Goal: Information Seeking & Learning: Find contact information

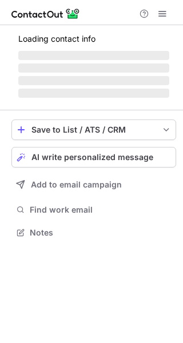
scroll to position [231, 183]
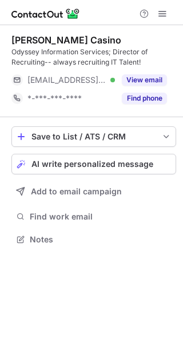
click at [145, 105] on div "Find phone" at bounding box center [141, 98] width 52 height 18
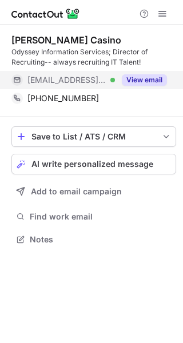
scroll to position [231, 183]
click at [146, 79] on button "View email" at bounding box center [144, 79] width 45 height 11
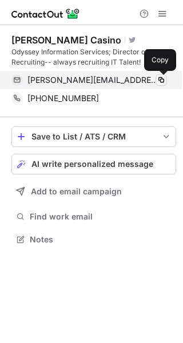
click at [162, 79] on span at bounding box center [161, 79] width 9 height 9
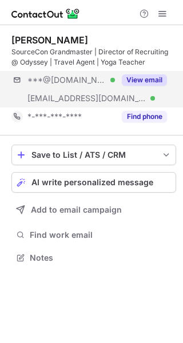
scroll to position [249, 183]
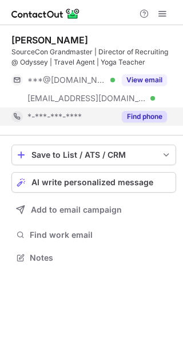
click at [145, 114] on button "Find phone" at bounding box center [144, 116] width 45 height 11
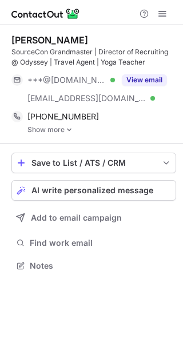
scroll to position [258, 183]
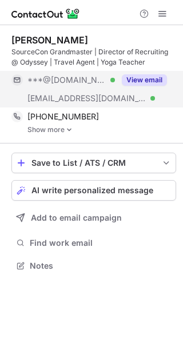
scroll to position [258, 183]
click at [140, 81] on button "View email" at bounding box center [144, 79] width 45 height 11
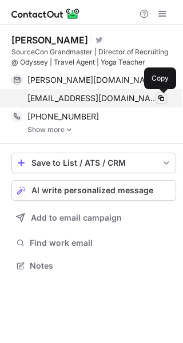
click at [160, 98] on span at bounding box center [161, 98] width 9 height 9
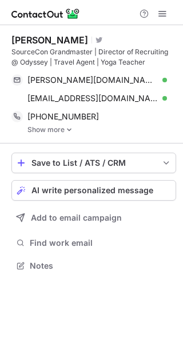
scroll to position [258, 183]
click at [66, 130] on img at bounding box center [69, 130] width 7 height 8
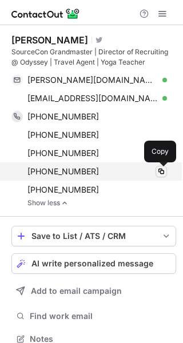
click at [157, 171] on span at bounding box center [161, 171] width 9 height 9
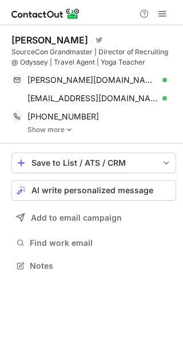
scroll to position [258, 183]
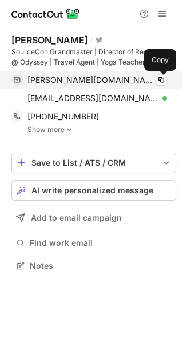
click at [167, 77] on div "[PERSON_NAME][DOMAIN_NAME][EMAIL_ADDRESS][PERSON_NAME][DOMAIN_NAME] Verified Co…" at bounding box center [88, 80] width 155 height 18
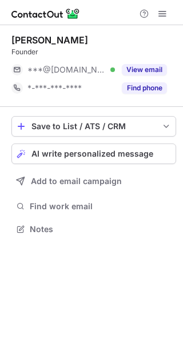
scroll to position [5, 6]
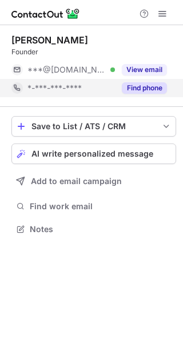
click at [145, 91] on button "Find phone" at bounding box center [144, 87] width 45 height 11
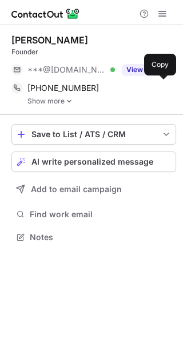
scroll to position [229, 183]
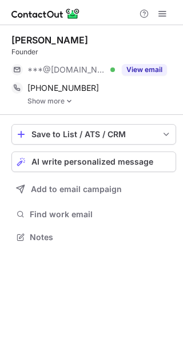
click at [49, 102] on link "Show more" at bounding box center [101, 101] width 149 height 8
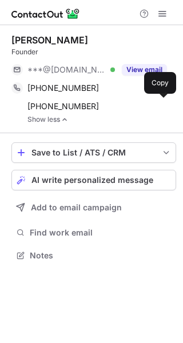
scroll to position [247, 183]
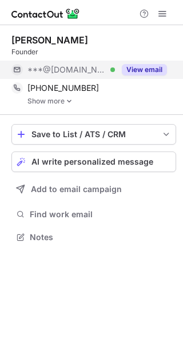
scroll to position [229, 183]
click at [149, 73] on button "View email" at bounding box center [144, 69] width 45 height 11
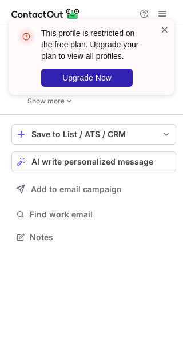
drag, startPoint x: 164, startPoint y: 20, endPoint x: 160, endPoint y: 27, distance: 7.9
click at [161, 26] on div "This profile is restricted on the free plan. Upgrade your plan to view all prof…" at bounding box center [91, 56] width 165 height 75
click at [160, 28] on span at bounding box center [164, 29] width 9 height 11
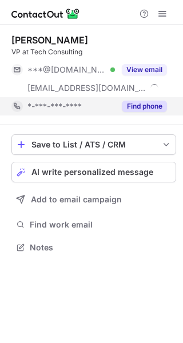
scroll to position [239, 183]
click at [147, 99] on div "Find phone" at bounding box center [141, 106] width 52 height 18
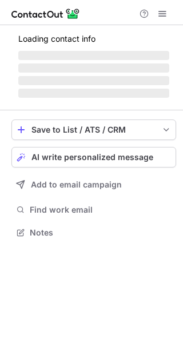
scroll to position [239, 183]
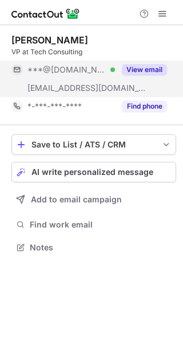
click at [149, 74] on button "View email" at bounding box center [144, 69] width 45 height 11
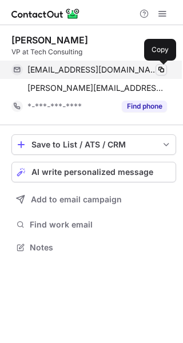
click at [158, 70] on span at bounding box center [161, 69] width 9 height 9
